Goal: Find specific page/section: Find specific page/section

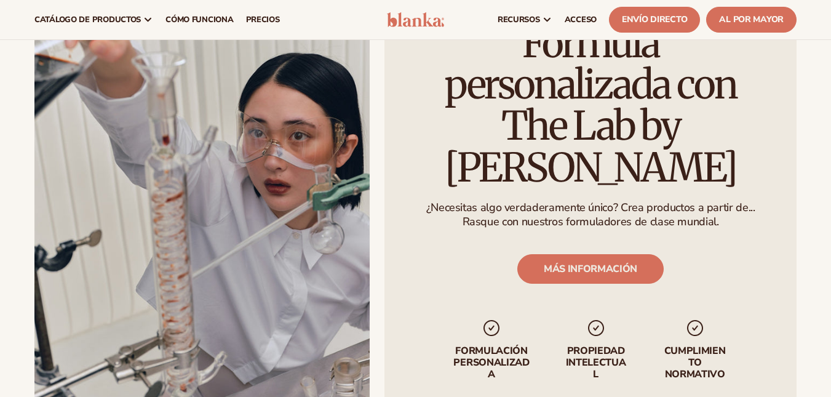
scroll to position [800, 0]
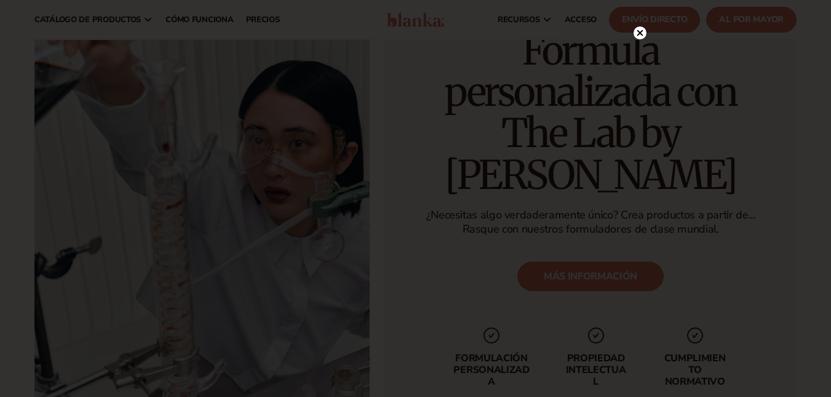
click at [639, 32] on icon at bounding box center [640, 33] width 6 height 6
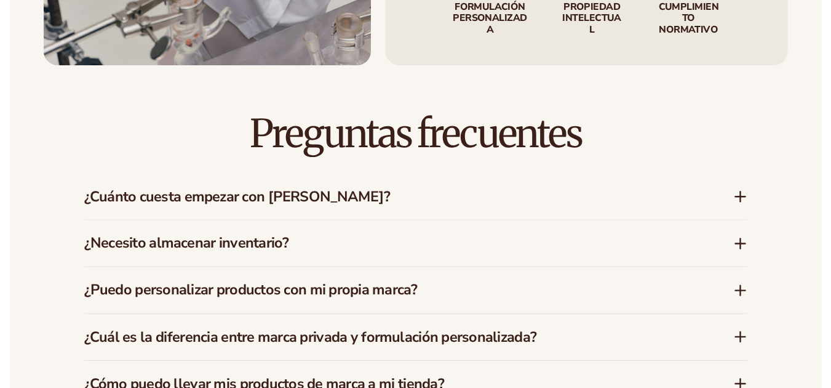
scroll to position [1899, 0]
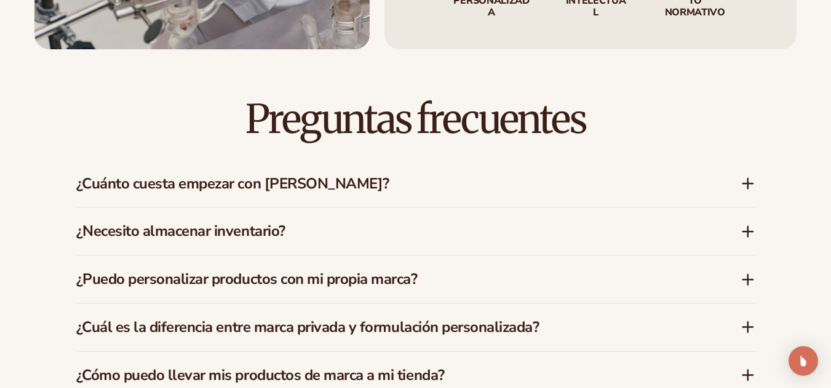
click at [747, 176] on icon at bounding box center [748, 183] width 15 height 15
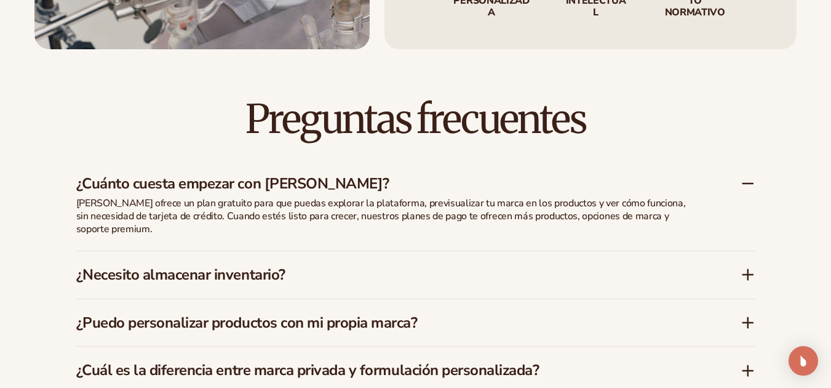
click at [742, 267] on icon at bounding box center [748, 274] width 15 height 15
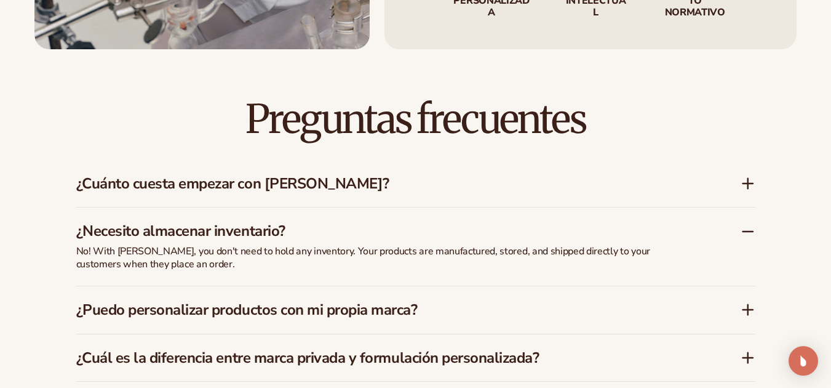
scroll to position [1961, 0]
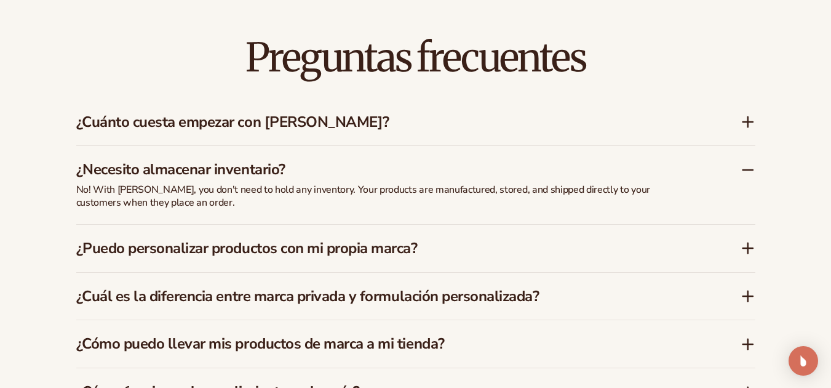
click at [745, 241] on icon at bounding box center [748, 248] width 15 height 15
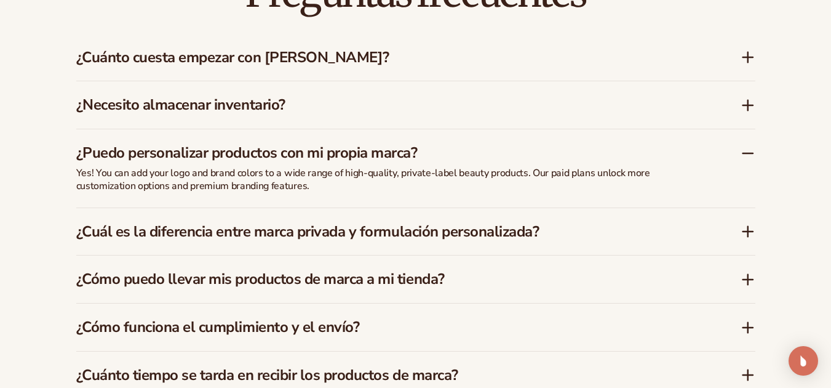
scroll to position [2084, 0]
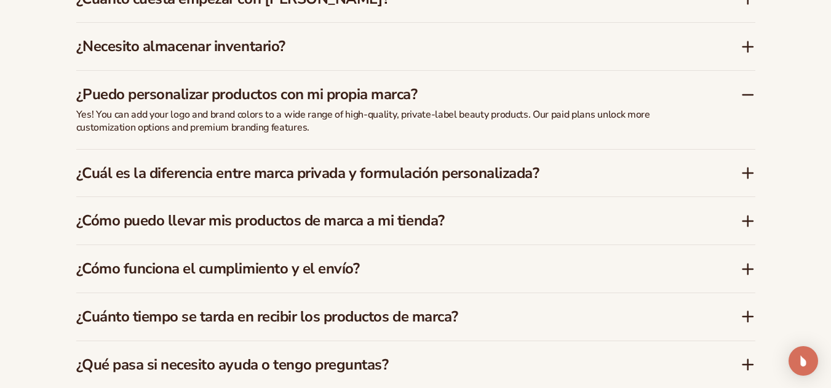
click at [743, 166] on icon at bounding box center [748, 173] width 15 height 15
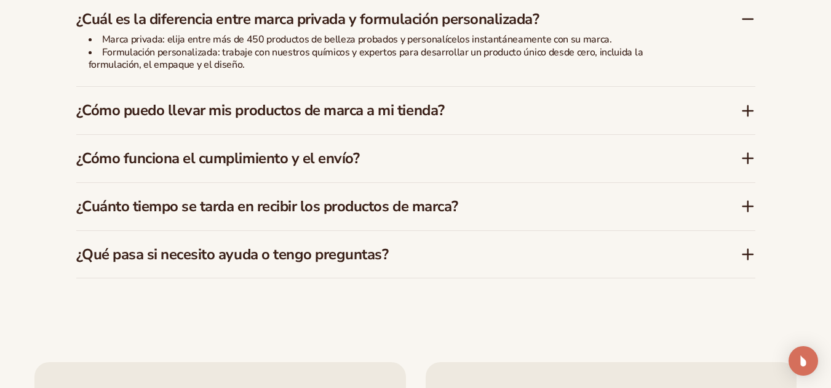
click at [754, 151] on icon at bounding box center [748, 158] width 15 height 15
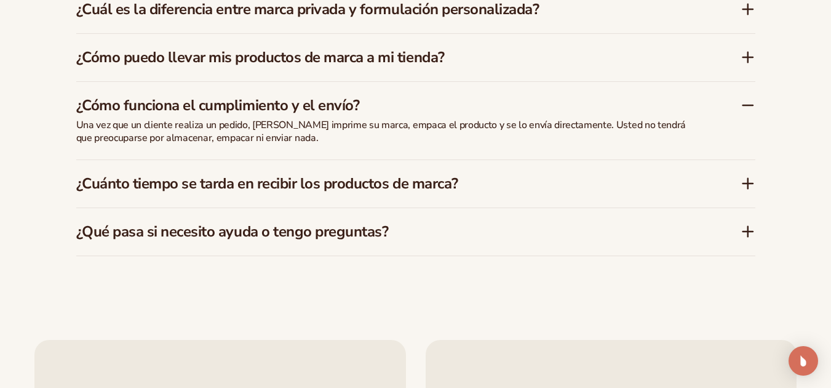
click at [748, 176] on icon at bounding box center [748, 183] width 15 height 15
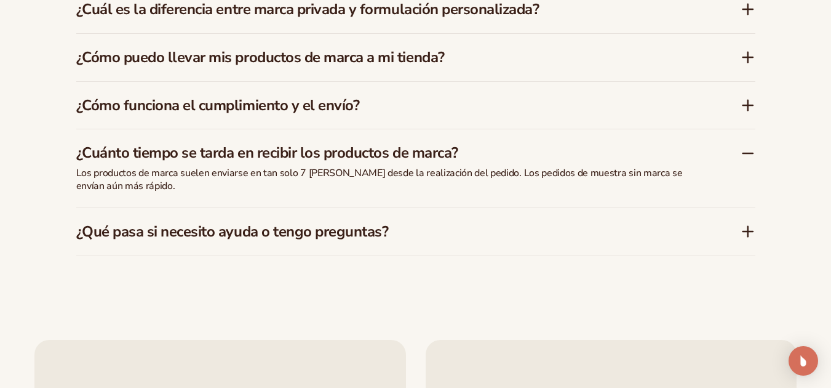
click at [751, 231] on icon at bounding box center [748, 231] width 10 height 0
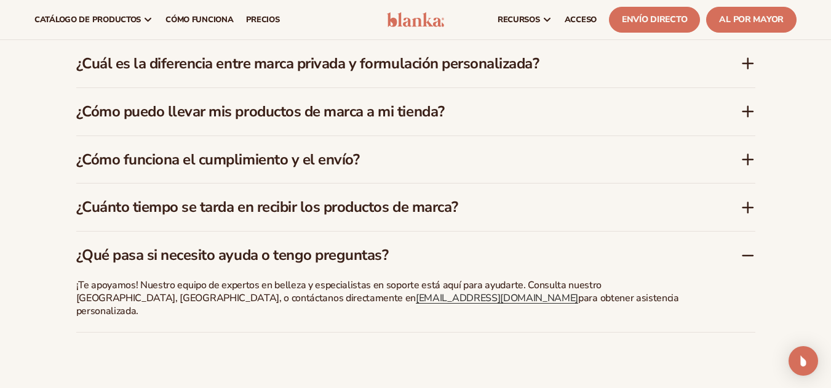
scroll to position [2155, 0]
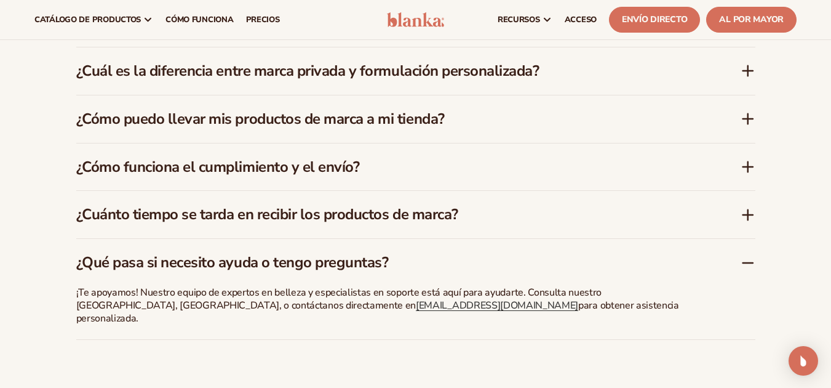
click at [741, 111] on icon at bounding box center [748, 118] width 15 height 15
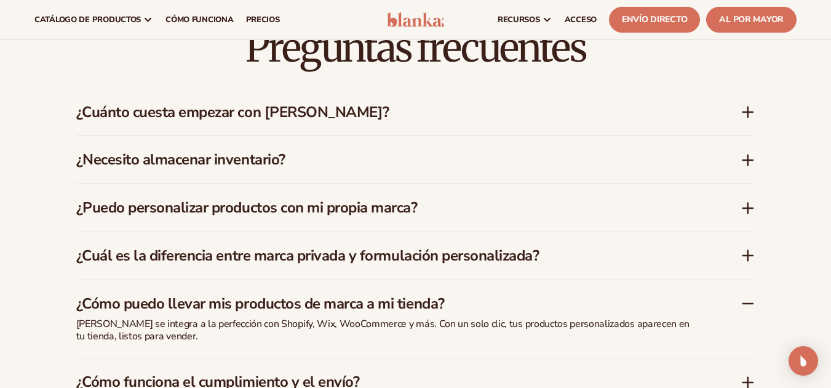
scroll to position [1909, 0]
